Goal: Find contact information: Find contact information

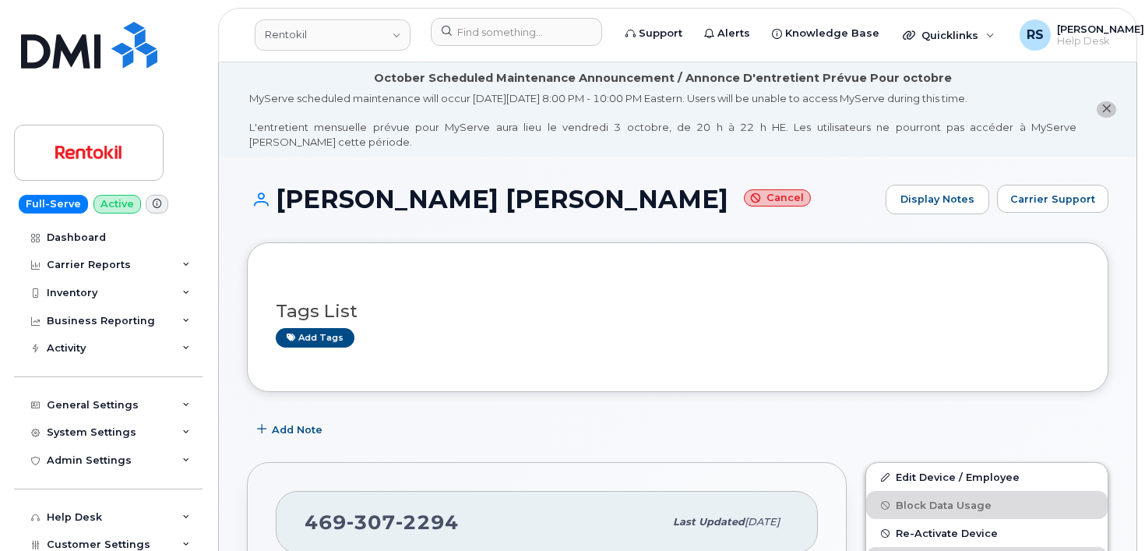
click at [5, 534] on div "Full-Serve Active Dashboard Carrier Reports Monthly Billing Data Daily Data Poo…" at bounding box center [105, 275] width 211 height 551
click at [488, 34] on input at bounding box center [516, 32] width 171 height 28
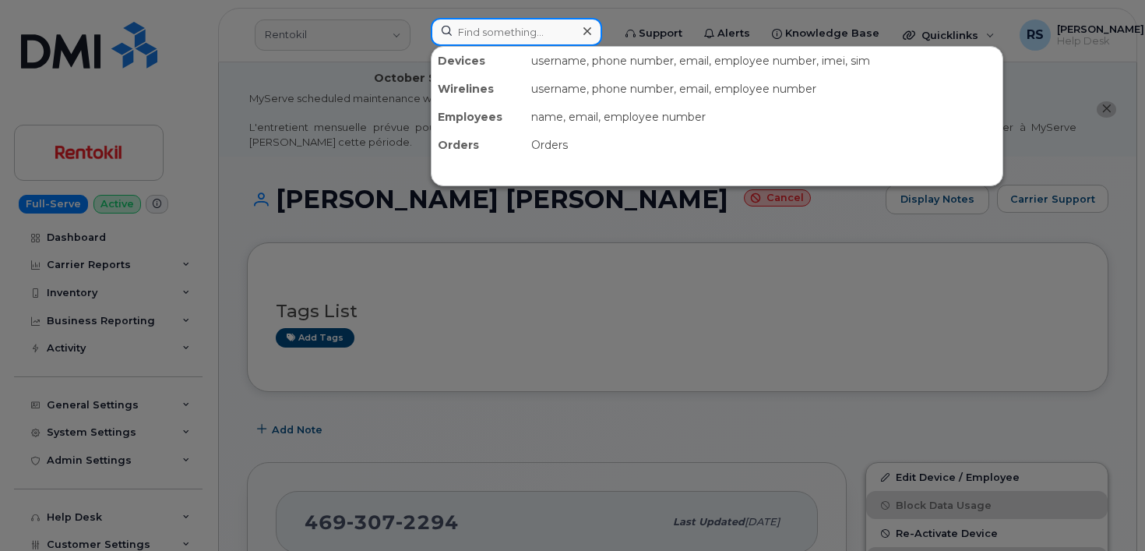
paste input "343.573.3270"
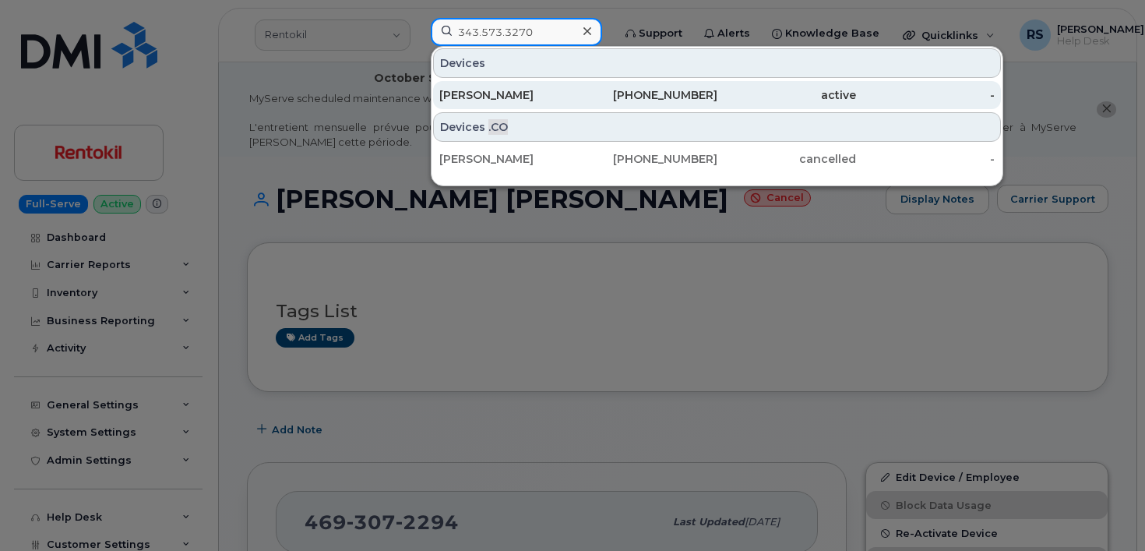
type input "343.573.3270"
click at [527, 90] on div "Richard Bussiere" at bounding box center [508, 95] width 139 height 16
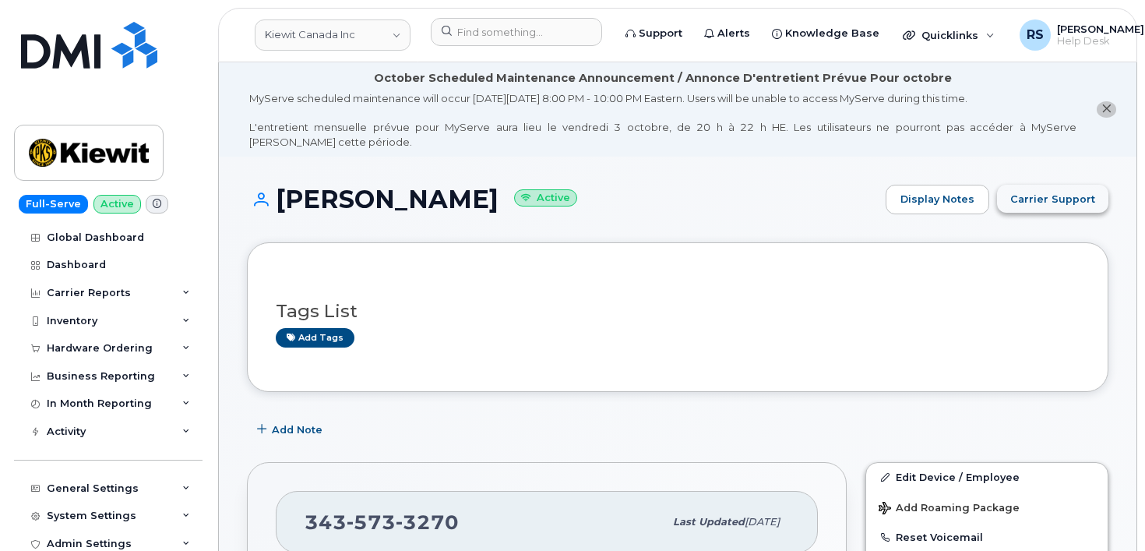
click at [1057, 199] on span "Carrier Support" at bounding box center [1052, 199] width 85 height 15
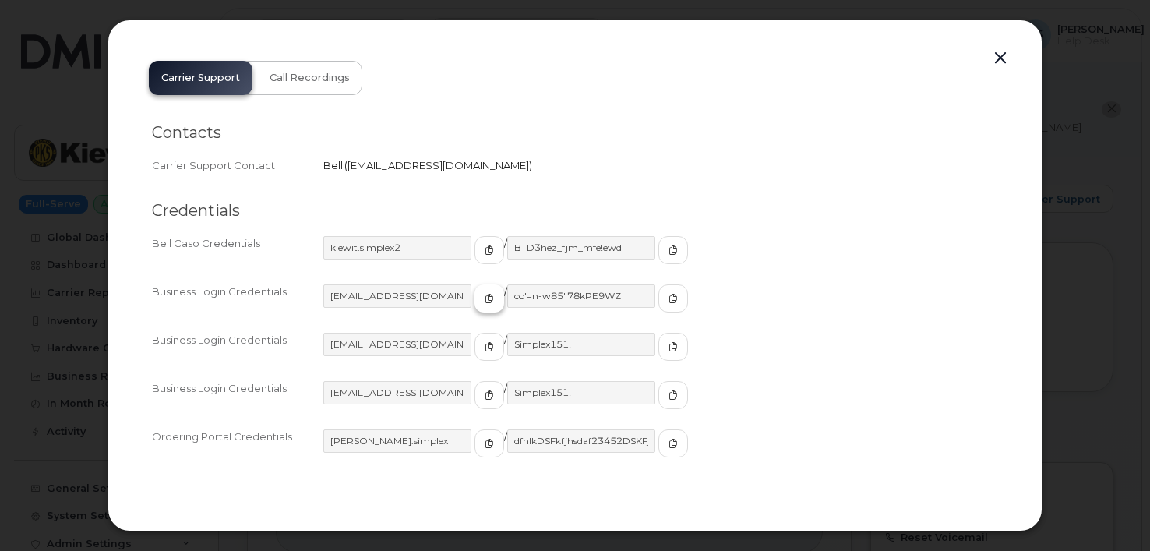
click at [484, 298] on icon "button" at bounding box center [488, 298] width 9 height 9
click at [668, 296] on icon "button" at bounding box center [672, 298] width 9 height 9
click at [484, 296] on icon "button" at bounding box center [488, 298] width 9 height 9
click at [666, 298] on span "button" at bounding box center [673, 298] width 14 height 14
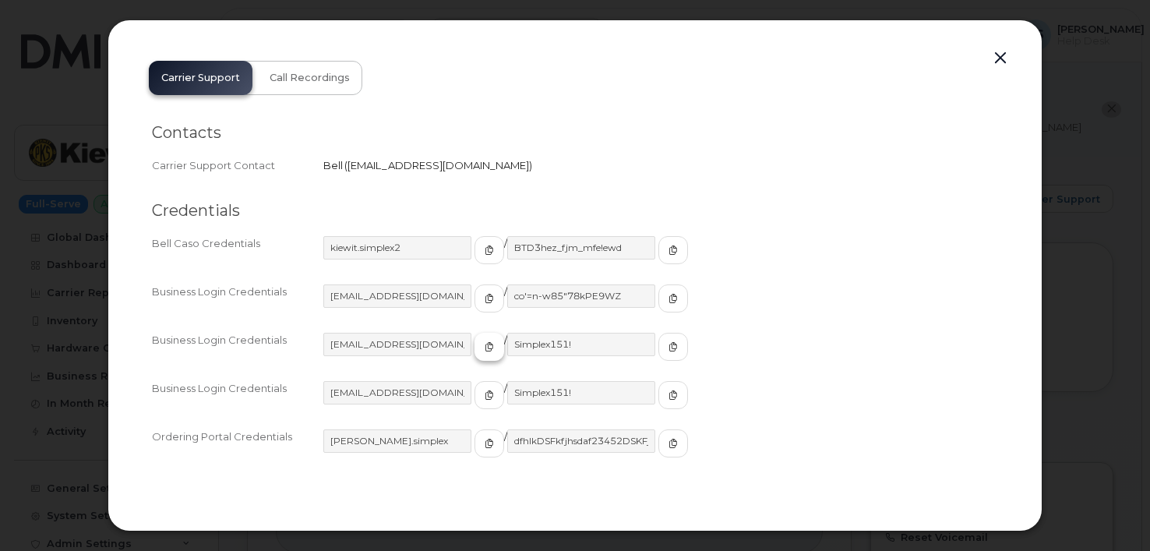
click at [484, 345] on icon "button" at bounding box center [488, 346] width 9 height 9
click at [666, 352] on span "button" at bounding box center [673, 347] width 14 height 14
click at [1000, 56] on button "button" at bounding box center [999, 59] width 23 height 22
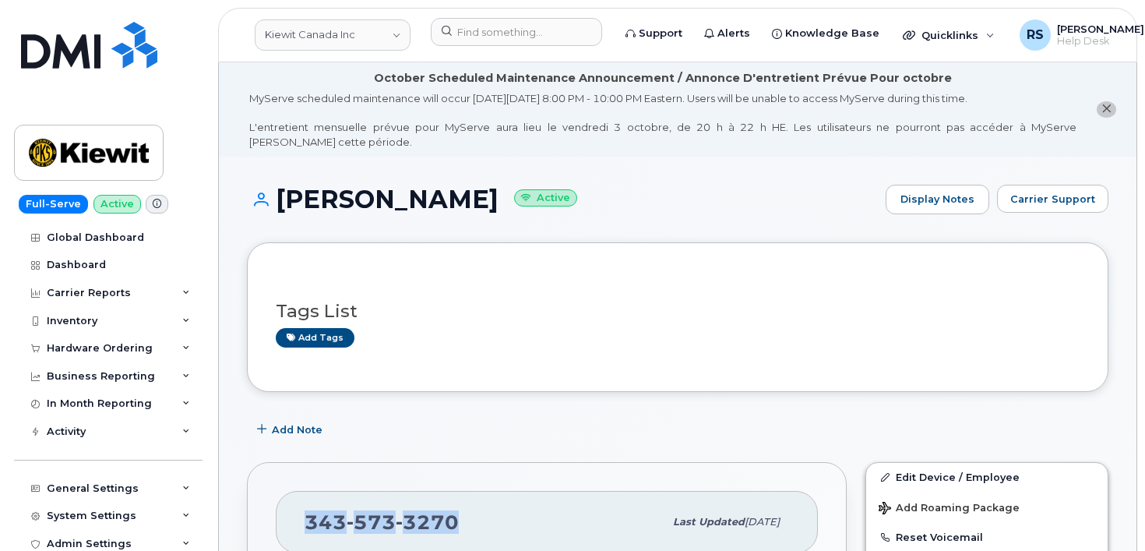
drag, startPoint x: 465, startPoint y: 514, endPoint x: 299, endPoint y: 514, distance: 165.9
click at [299, 514] on div "343 573 3270 Last updated Sep 29, 2025" at bounding box center [547, 522] width 542 height 62
copy span "343 573 3270"
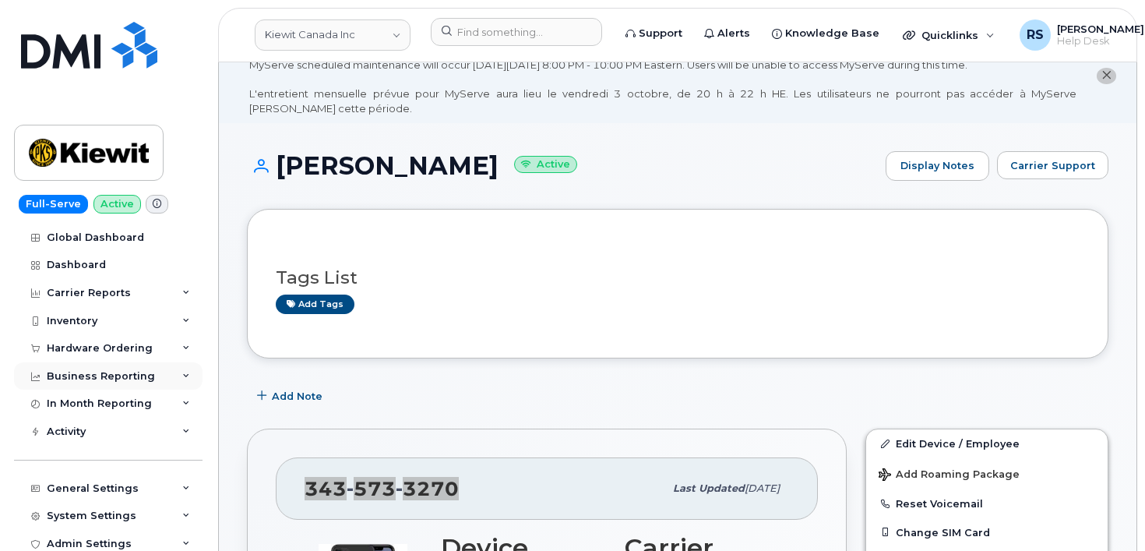
scroll to position [52, 0]
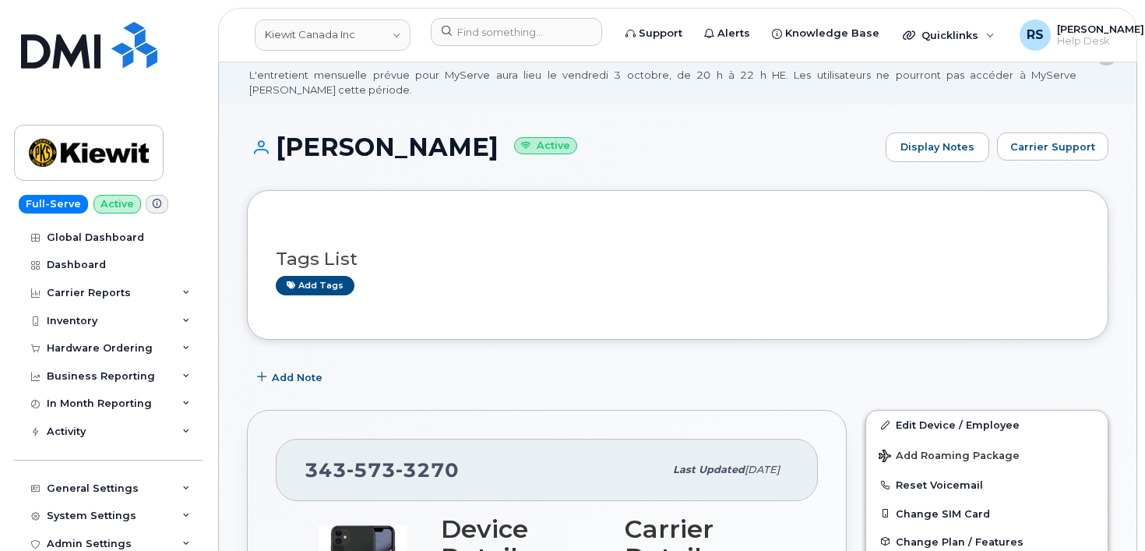
click at [12, 516] on div "Full-Serve Active Global Dashboard Dashboard Carrier Reports Monthly Billing Da…" at bounding box center [105, 275] width 211 height 551
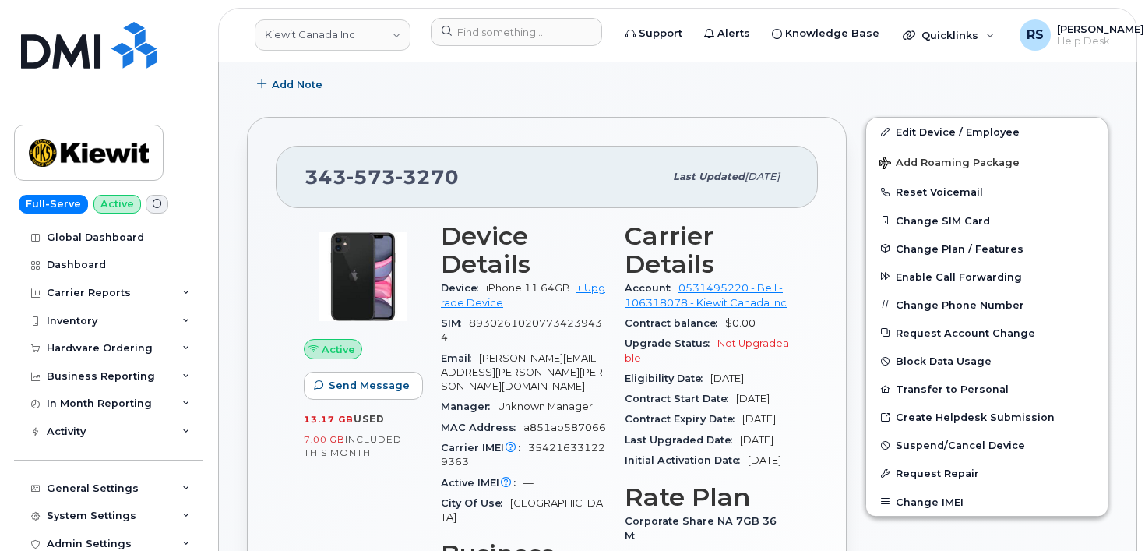
scroll to position [364, 0]
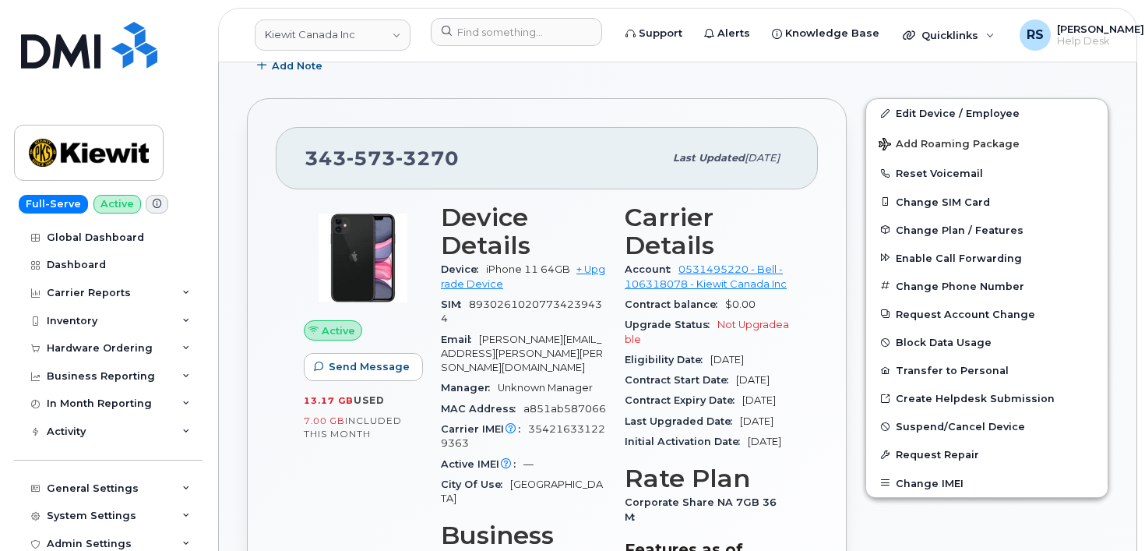
click at [9, 520] on div "Full-Serve Active Global Dashboard Dashboard Carrier Reports Monthly Billing Da…" at bounding box center [105, 275] width 211 height 551
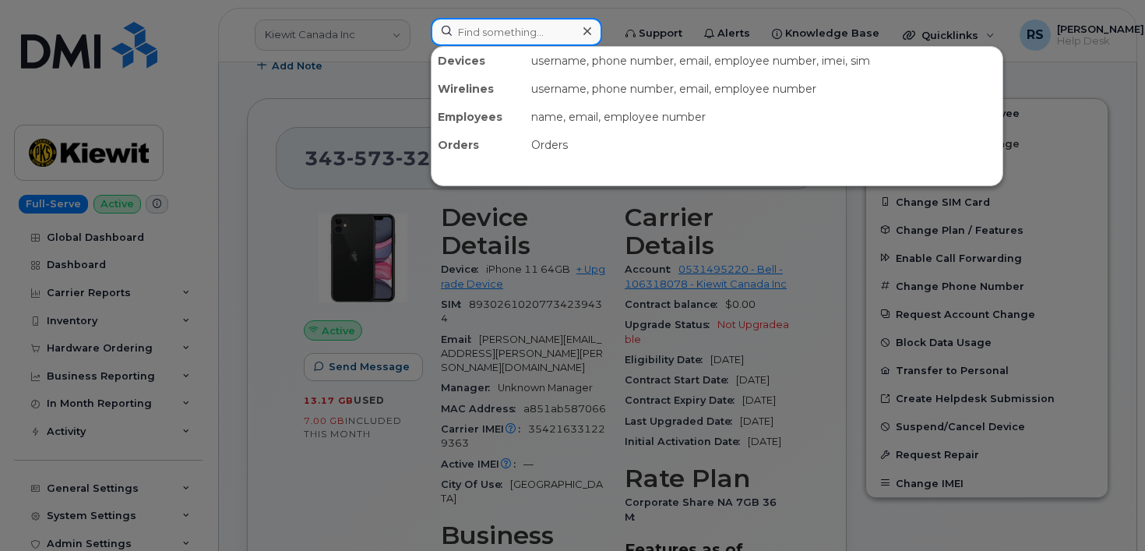
click at [477, 30] on input at bounding box center [516, 32] width 171 height 28
paste input "6132033499"
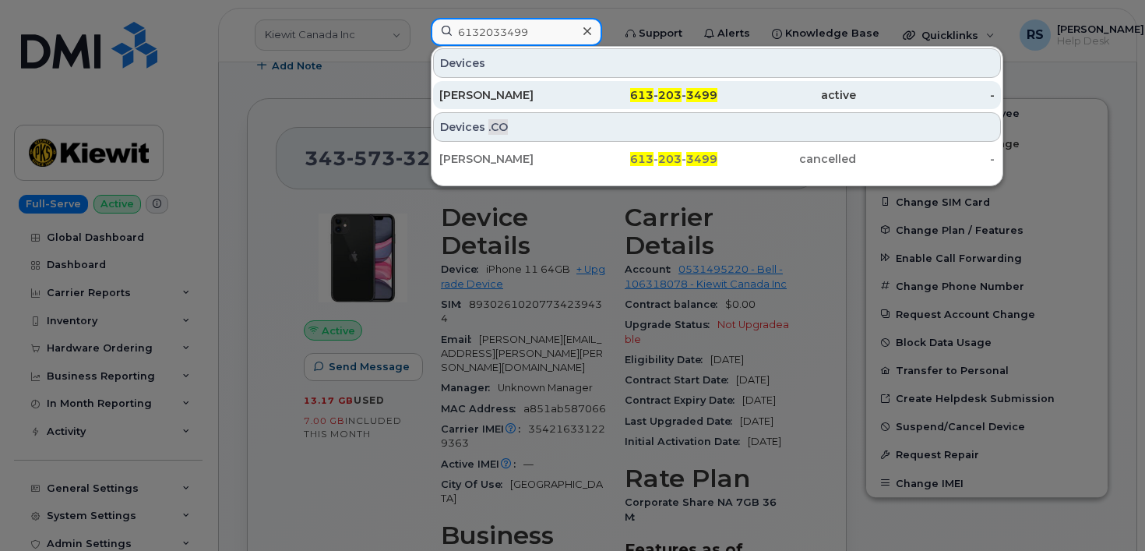
type input "6132033499"
click at [469, 96] on div "[PERSON_NAME]" at bounding box center [508, 95] width 139 height 16
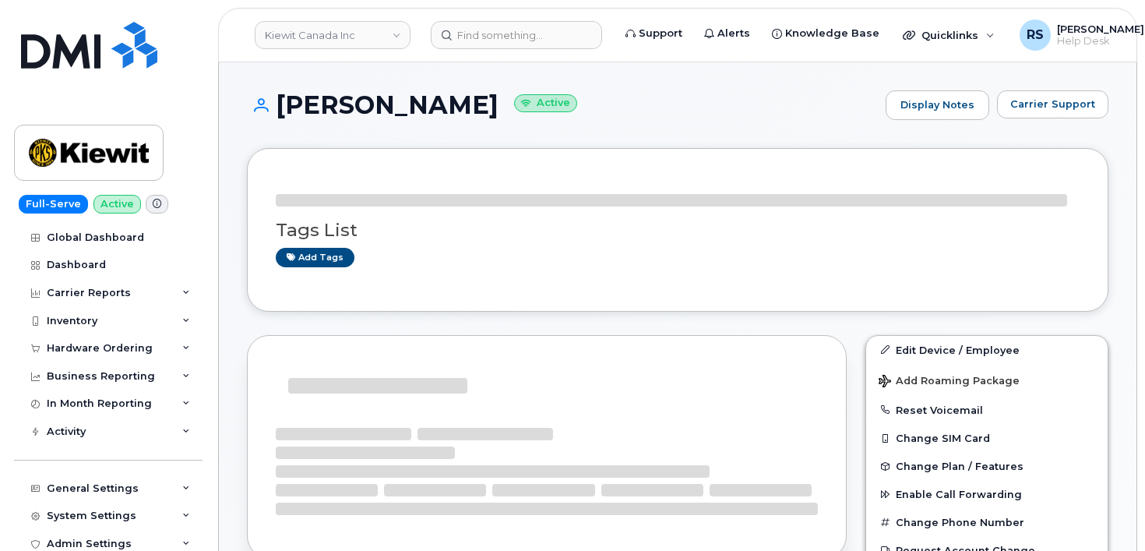
click at [562, 91] on h1 "[PERSON_NAME] Active" at bounding box center [562, 104] width 631 height 27
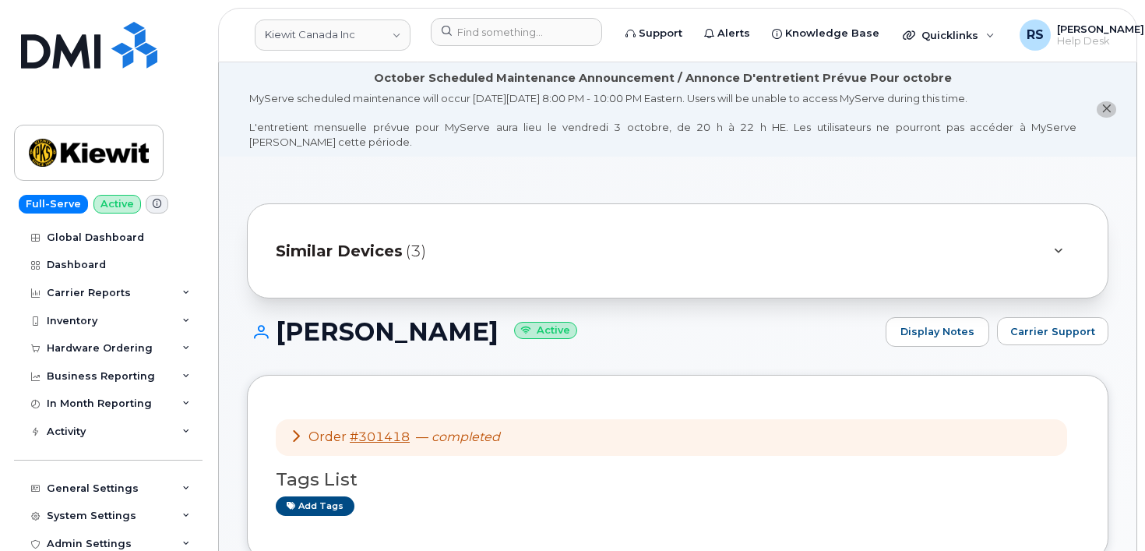
click at [479, 147] on div "MyServe scheduled maintenance will occur [DATE][DATE] 8:00 PM - 10:00 PM Easter…" at bounding box center [662, 120] width 827 height 58
click at [645, 144] on div "MyServe scheduled maintenance will occur [DATE][DATE] 8:00 PM - 10:00 PM Easter…" at bounding box center [662, 120] width 827 height 58
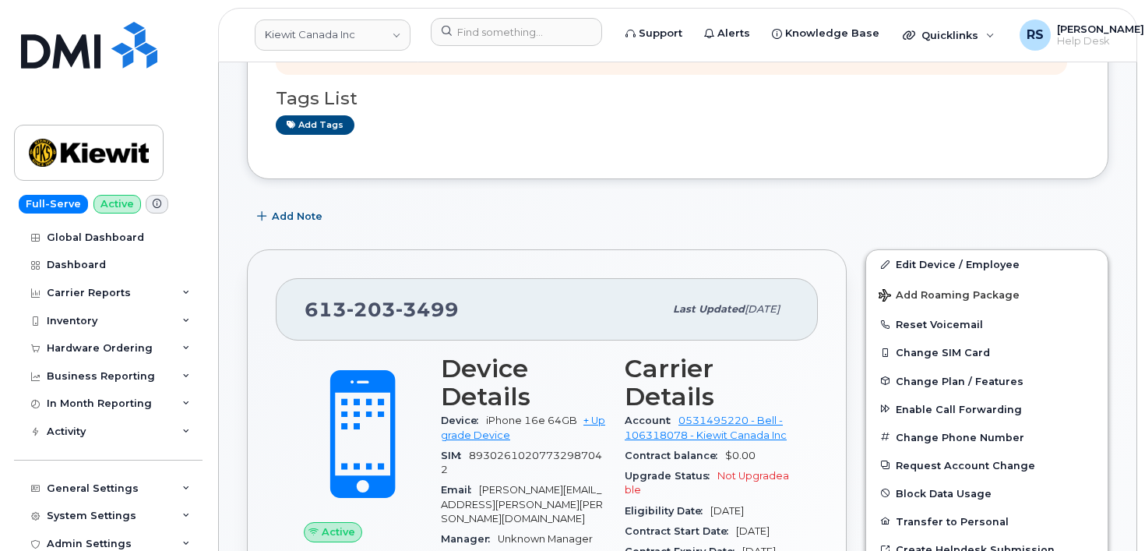
scroll to position [415, 0]
